Goal: Information Seeking & Learning: Find specific fact

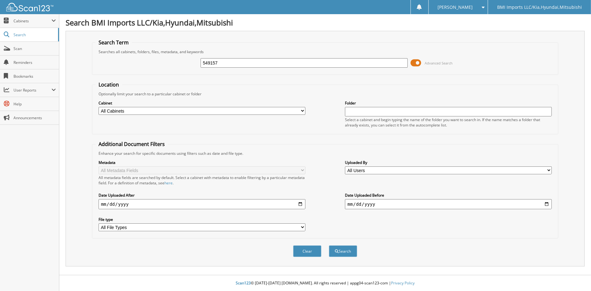
type input "549157"
click at [329, 245] on button "Search" at bounding box center [343, 251] width 28 height 12
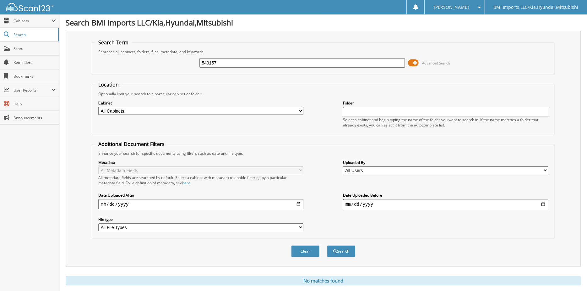
click at [241, 66] on input "549157" at bounding box center [301, 62] width 205 height 9
click at [327, 245] on button "Search" at bounding box center [341, 251] width 28 height 12
click at [26, 35] on span "Search" at bounding box center [34, 34] width 41 height 5
